Goal: Task Accomplishment & Management: Manage account settings

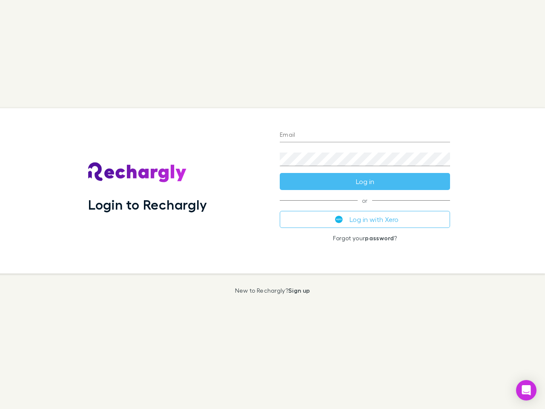
click at [272, 204] on div "Login to Rechargly" at bounding box center [177, 190] width 192 height 165
click at [365, 135] on input "Email" at bounding box center [365, 136] width 170 height 14
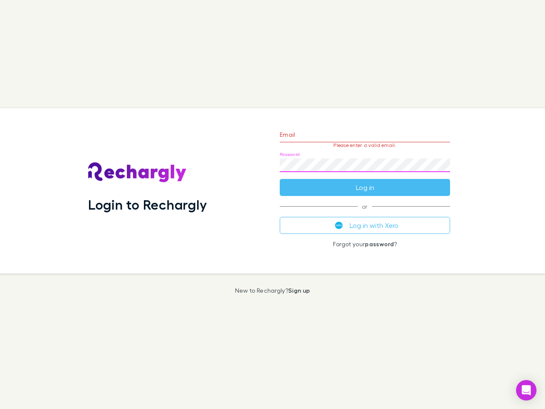
click at [365, 181] on form "Email Please enter a valid email. Password Log in" at bounding box center [365, 159] width 170 height 74
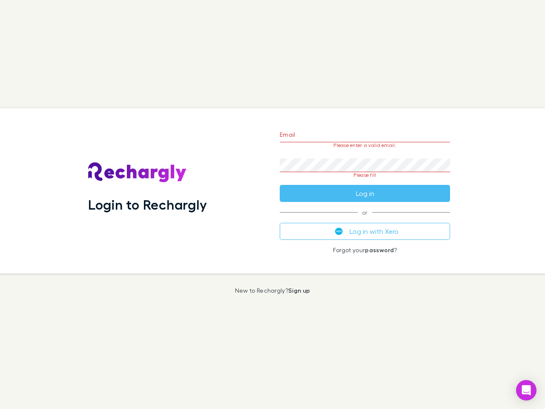
click at [365, 219] on div "Email Please enter a valid email. Password Please fill Log in or Log in with Xe…" at bounding box center [365, 190] width 184 height 165
click at [526, 390] on icon "Open Intercom Messenger" at bounding box center [526, 390] width 9 height 10
